Goal: Obtain resource: Download file/media

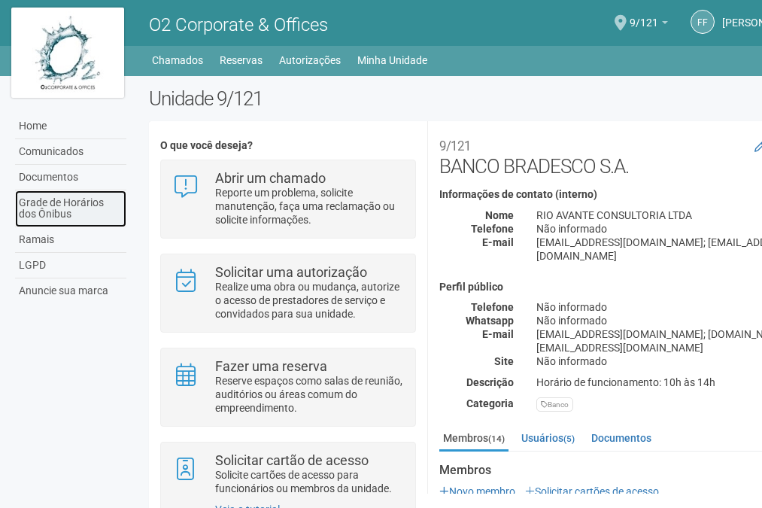
click at [31, 206] on link "Grade de Horários dos Ônibus" at bounding box center [70, 208] width 111 height 37
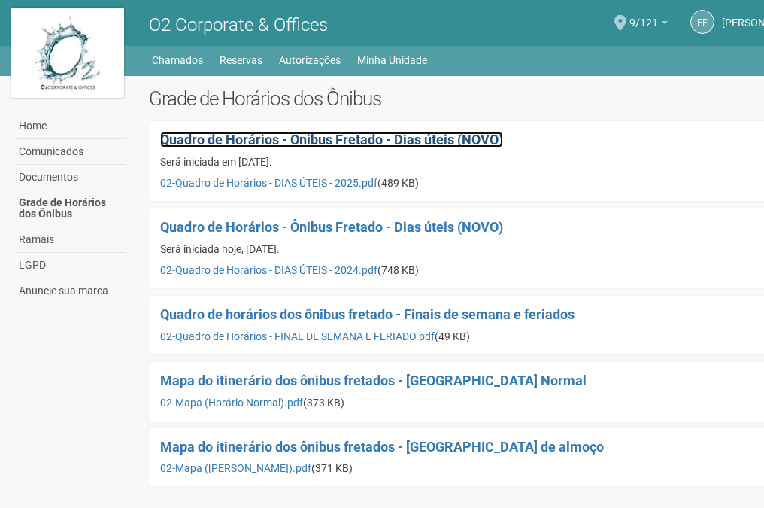
click at [213, 141] on span "Quadro de Horários - Ônibus Fretado - Dias úteis (NOVO)" at bounding box center [331, 140] width 343 height 16
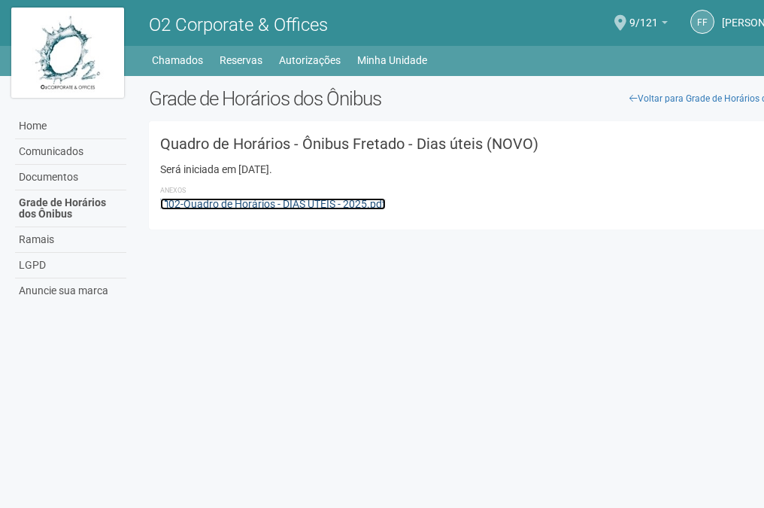
click at [240, 200] on link "02-Quadro de Horários - DIAS ÚTEIS - 2025.pdf" at bounding box center [273, 204] width 226 height 12
